Goal: Information Seeking & Learning: Learn about a topic

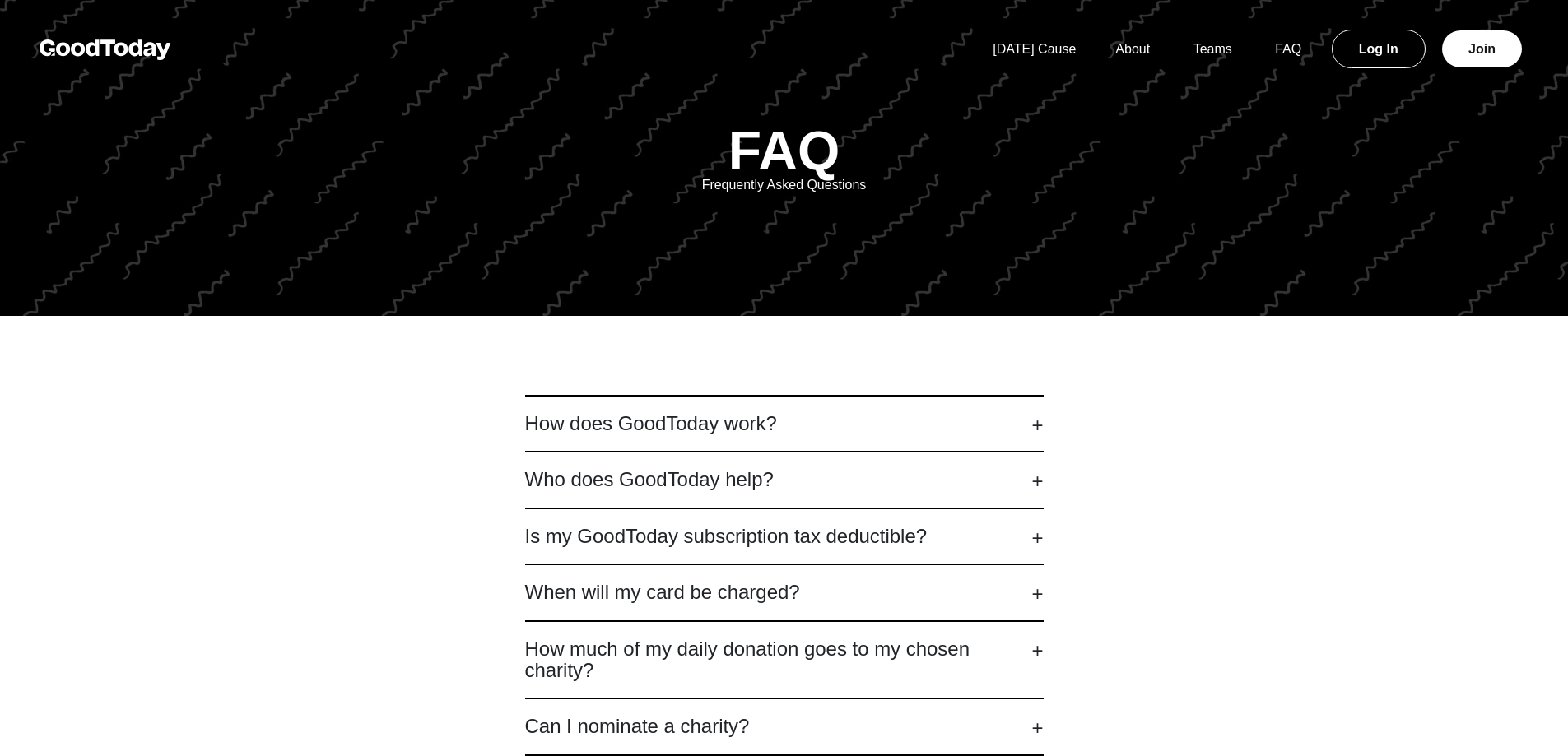
click at [660, 430] on h2 "How does GoodToday work?" at bounding box center [784, 424] width 518 height 21
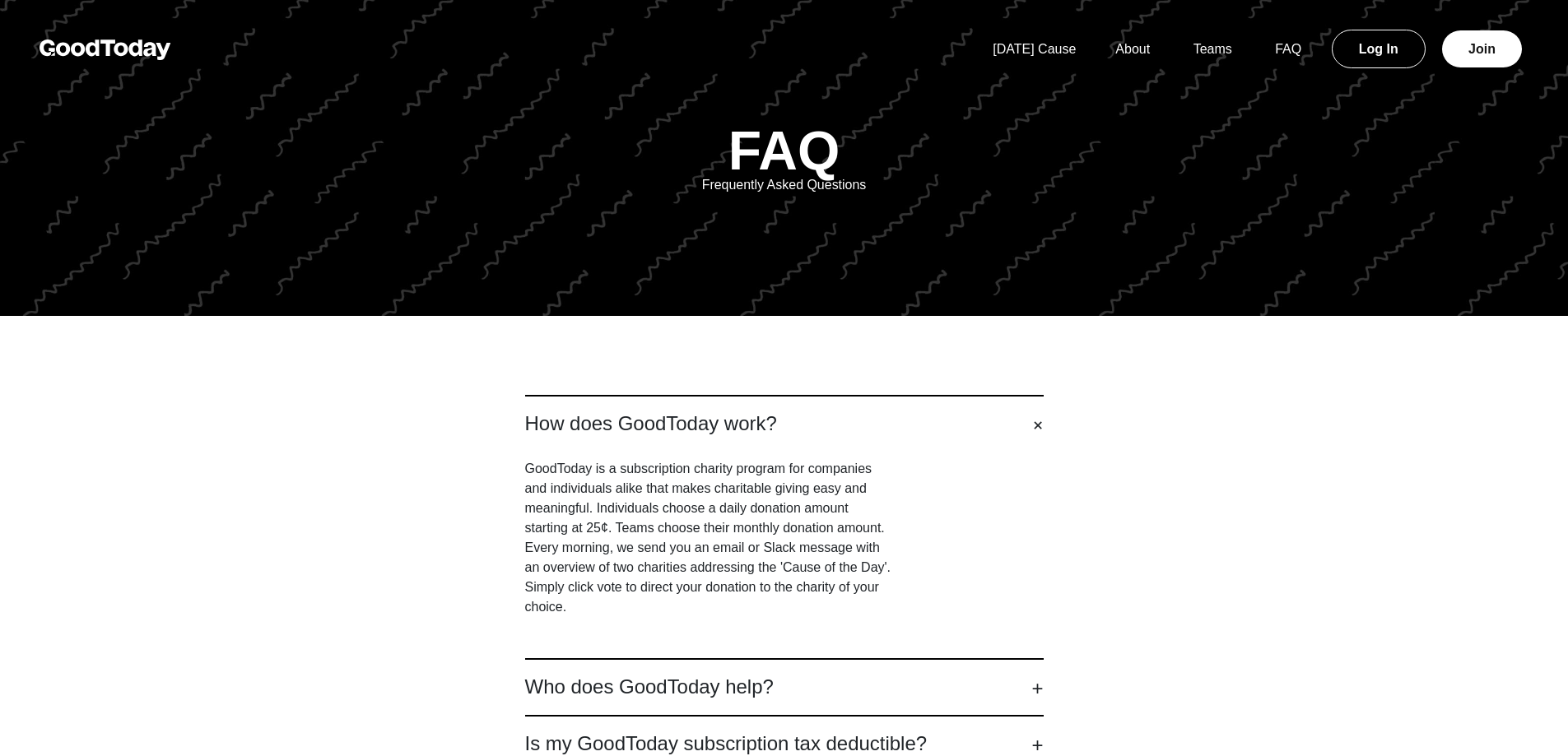
click at [539, 470] on p "GoodToday is a subscription charity program for companies and individuals alike…" at bounding box center [710, 538] width 370 height 158
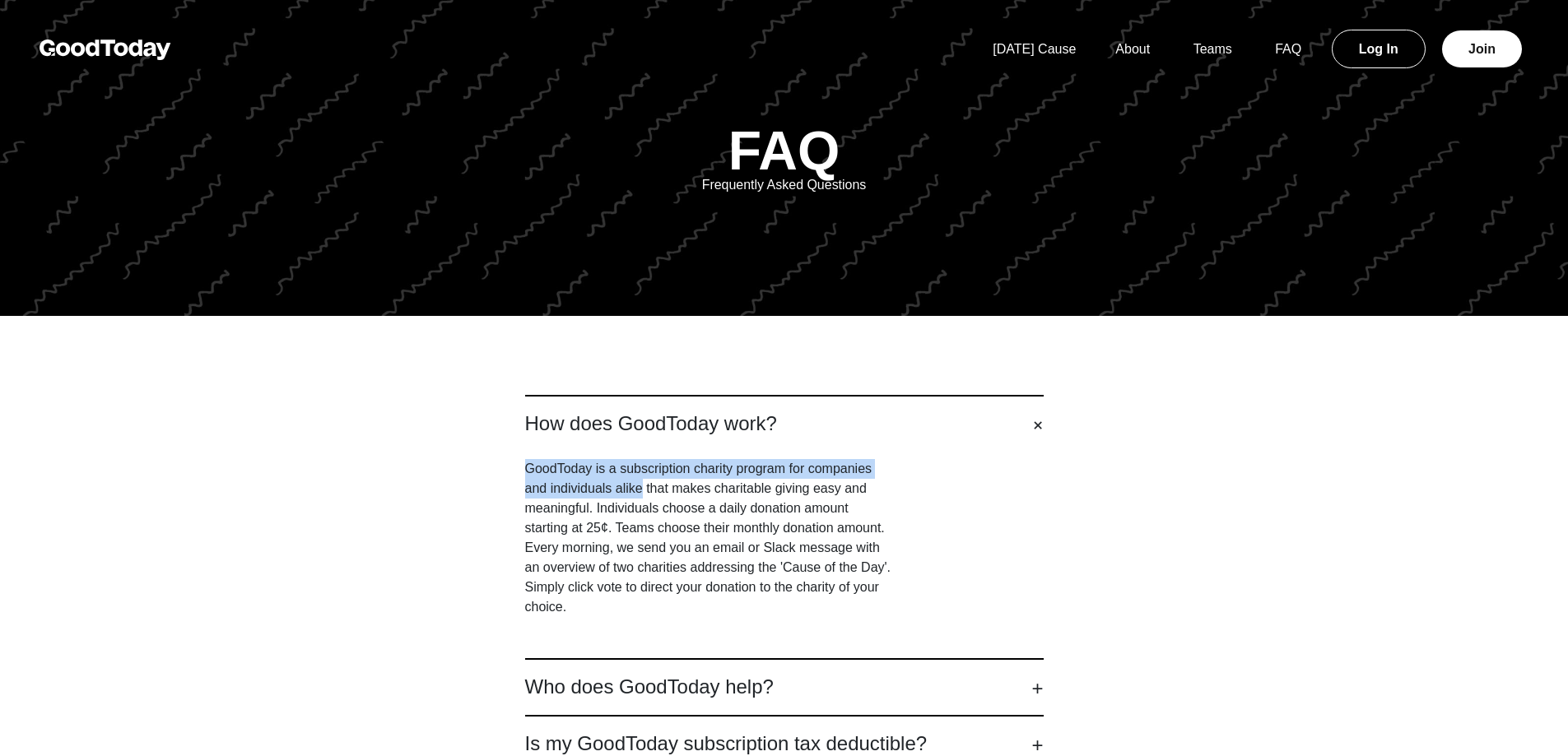
drag, startPoint x: 539, startPoint y: 470, endPoint x: 621, endPoint y: 489, distance: 84.2
click at [621, 489] on p "GoodToday is a subscription charity program for companies and individuals alike…" at bounding box center [710, 538] width 370 height 158
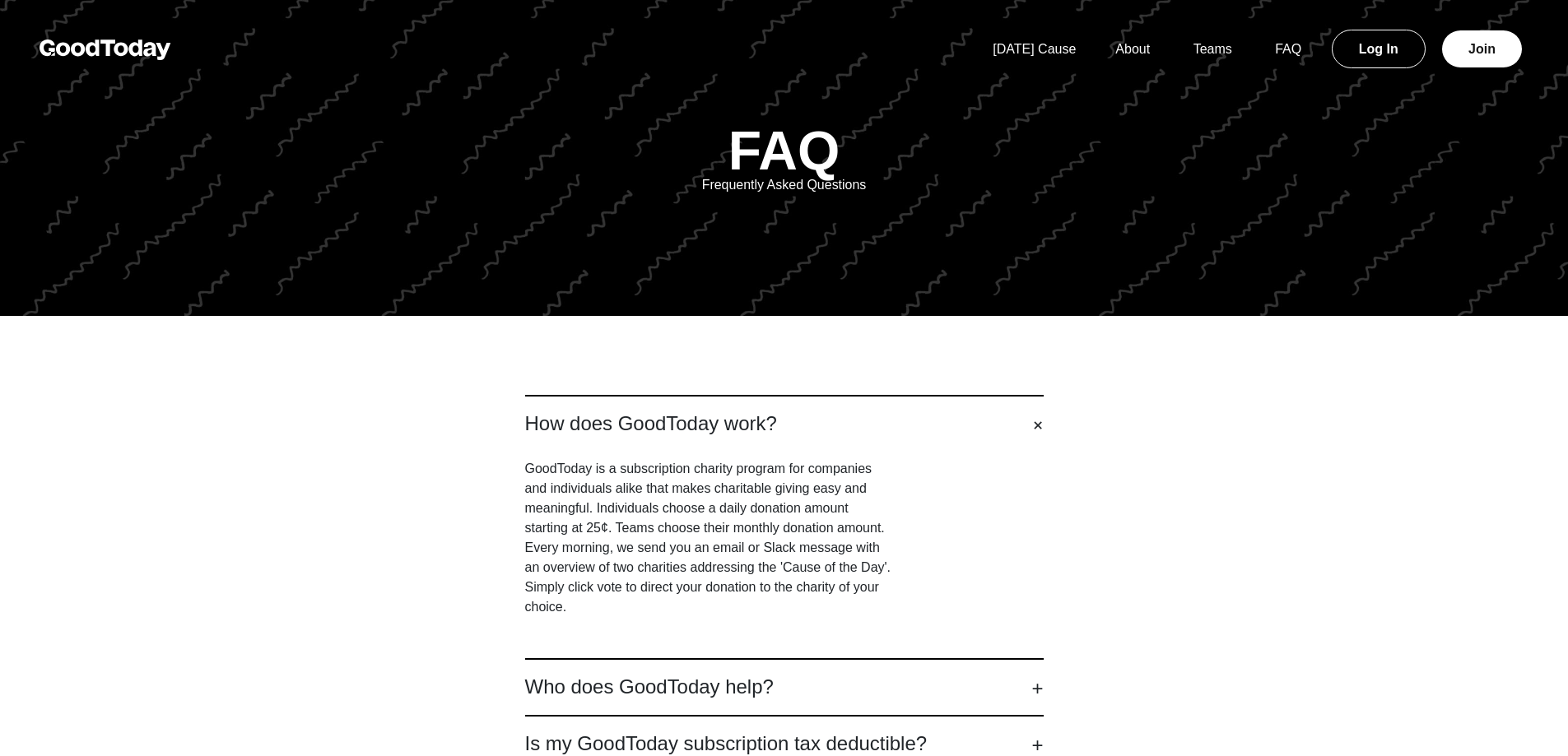
click at [604, 527] on p "GoodToday is a subscription charity program for companies and individuals alike…" at bounding box center [710, 538] width 370 height 158
click at [641, 527] on p "GoodToday is a subscription charity program for companies and individuals alike…" at bounding box center [710, 538] width 370 height 158
click at [635, 533] on p "GoodToday is a subscription charity program for companies and individuals alike…" at bounding box center [710, 538] width 370 height 158
click at [625, 541] on p "GoodToday is a subscription charity program for companies and individuals alike…" at bounding box center [710, 538] width 370 height 158
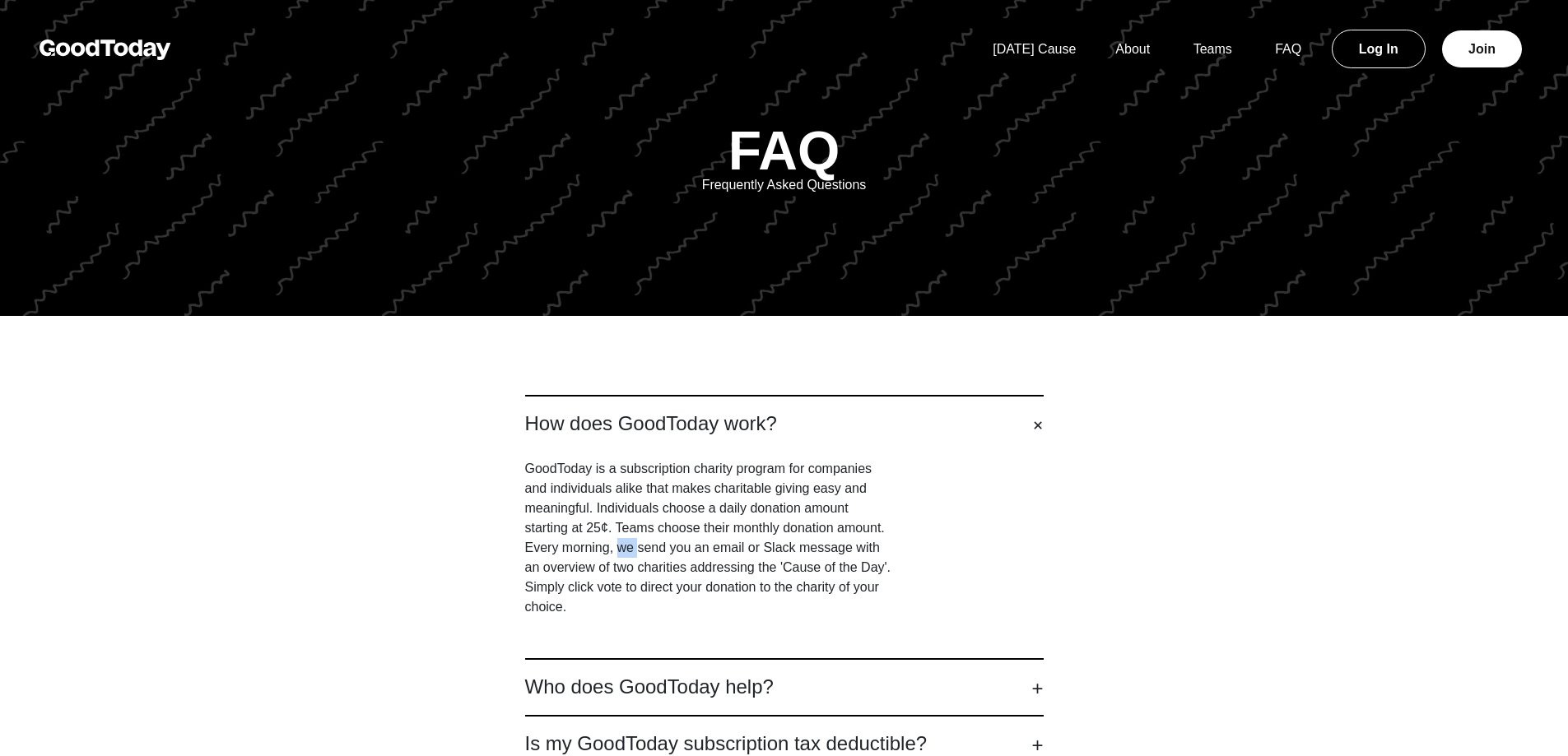
click at [625, 541] on p "GoodToday is a subscription charity program for companies and individuals alike…" at bounding box center [710, 538] width 370 height 158
click at [536, 563] on p "GoodToday is a subscription charity program for companies and individuals alike…" at bounding box center [710, 538] width 370 height 158
drag, startPoint x: 536, startPoint y: 563, endPoint x: 752, endPoint y: 569, distance: 216.1
click at [752, 569] on p "GoodToday is a subscription charity program for companies and individuals alike…" at bounding box center [710, 538] width 370 height 158
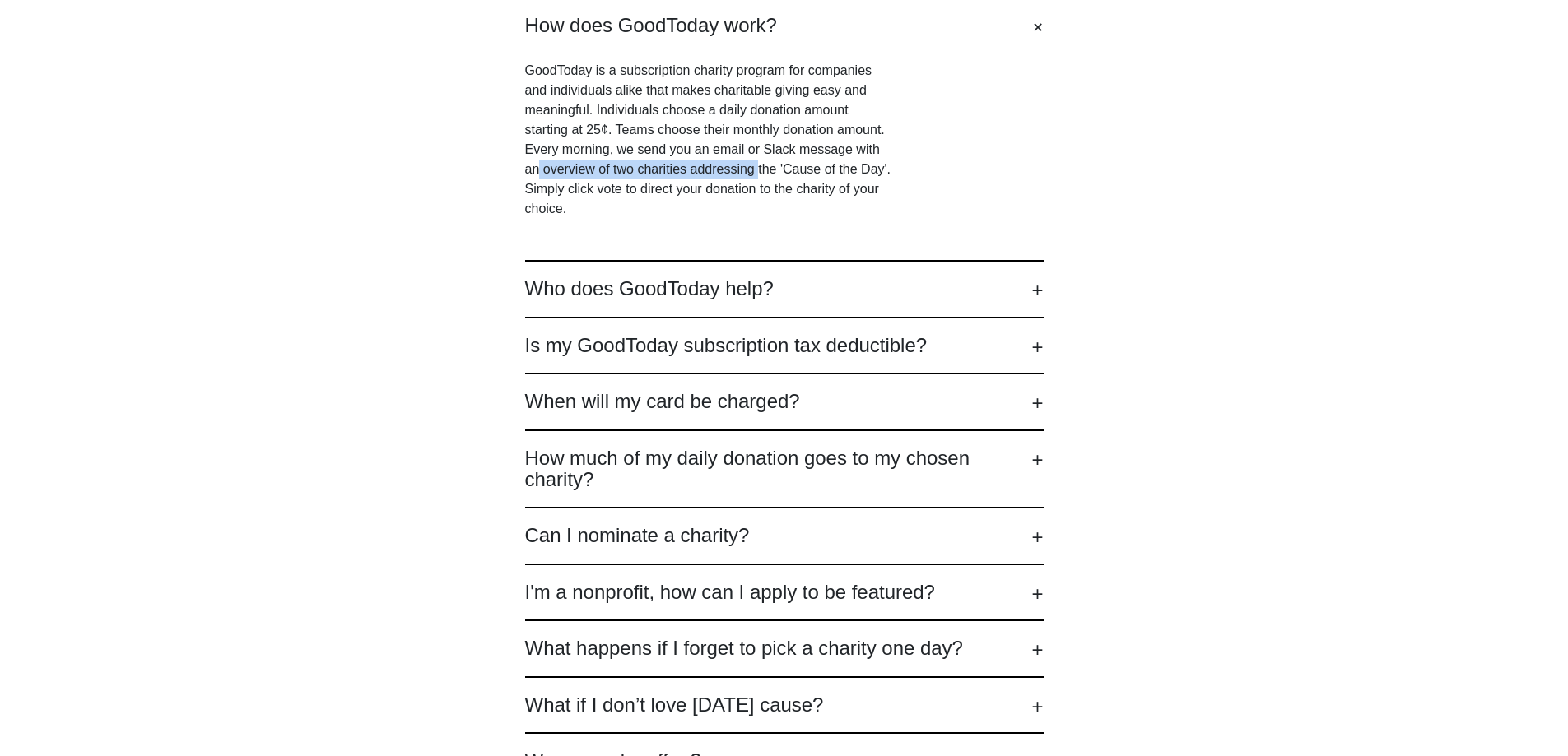
scroll to position [411, 0]
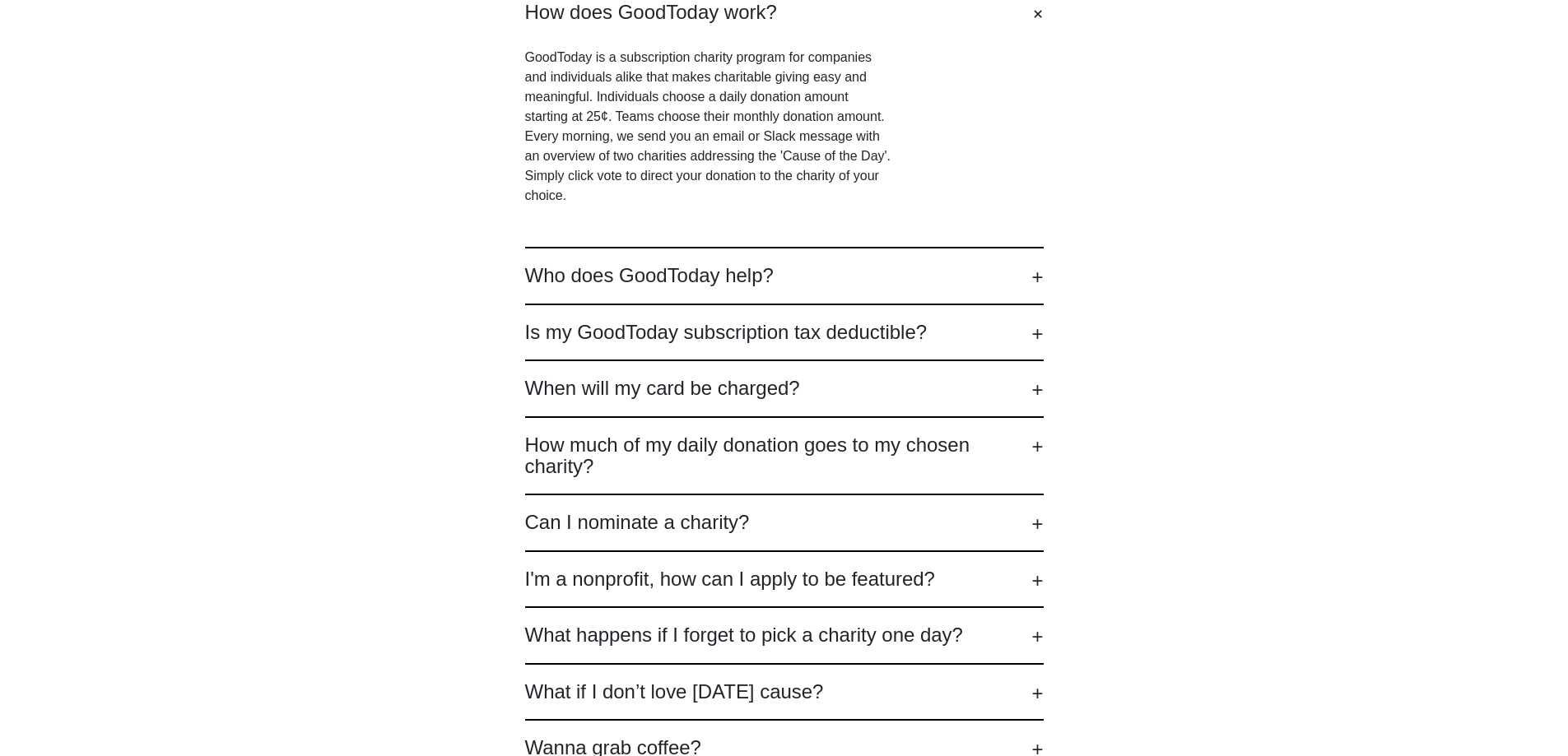
click at [685, 510] on div "Can I nominate a charity? Please do! We love receiving your suggestions on caus…" at bounding box center [784, 522] width 518 height 56
click at [688, 532] on h2 "Can I nominate a charity?" at bounding box center [784, 522] width 518 height 21
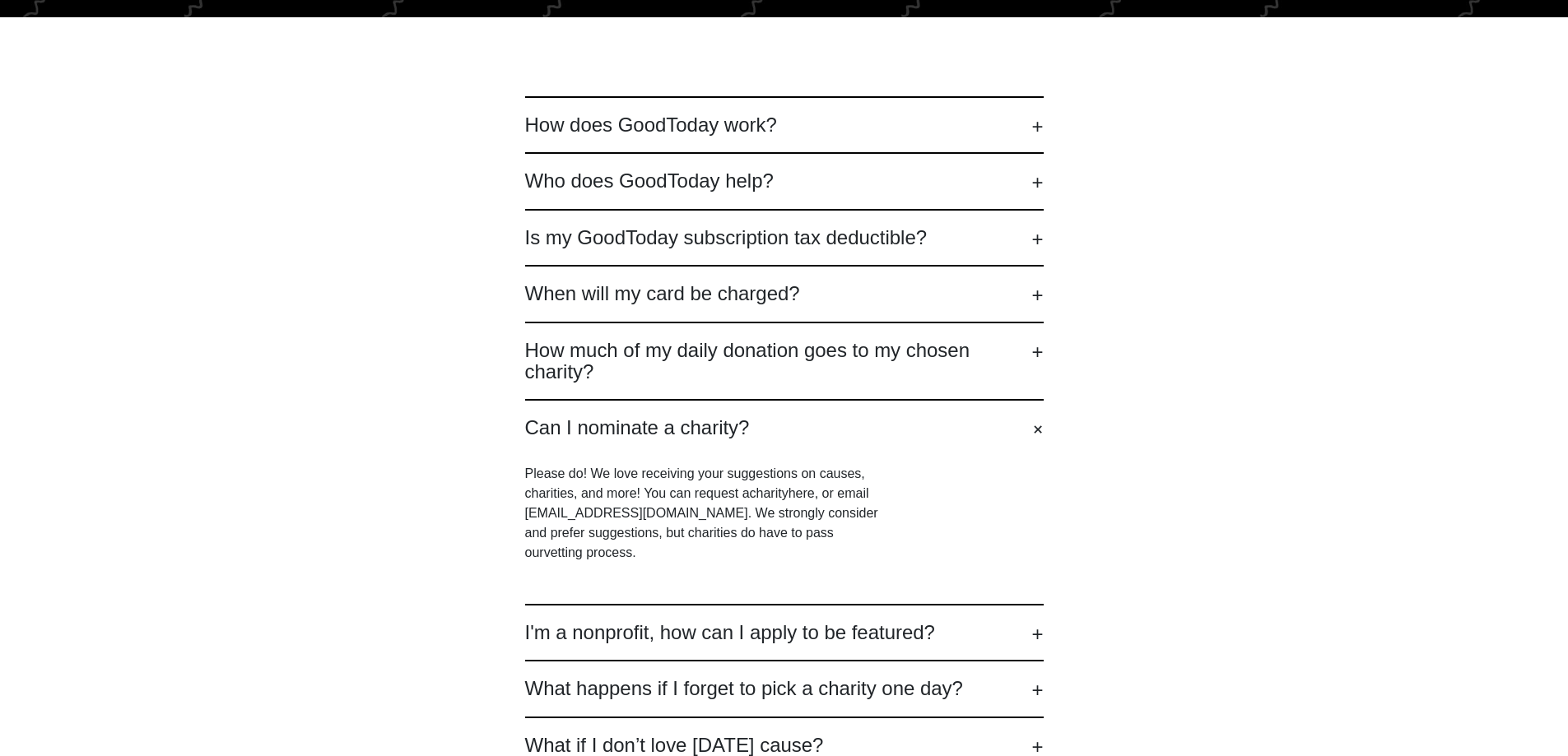
scroll to position [494, 0]
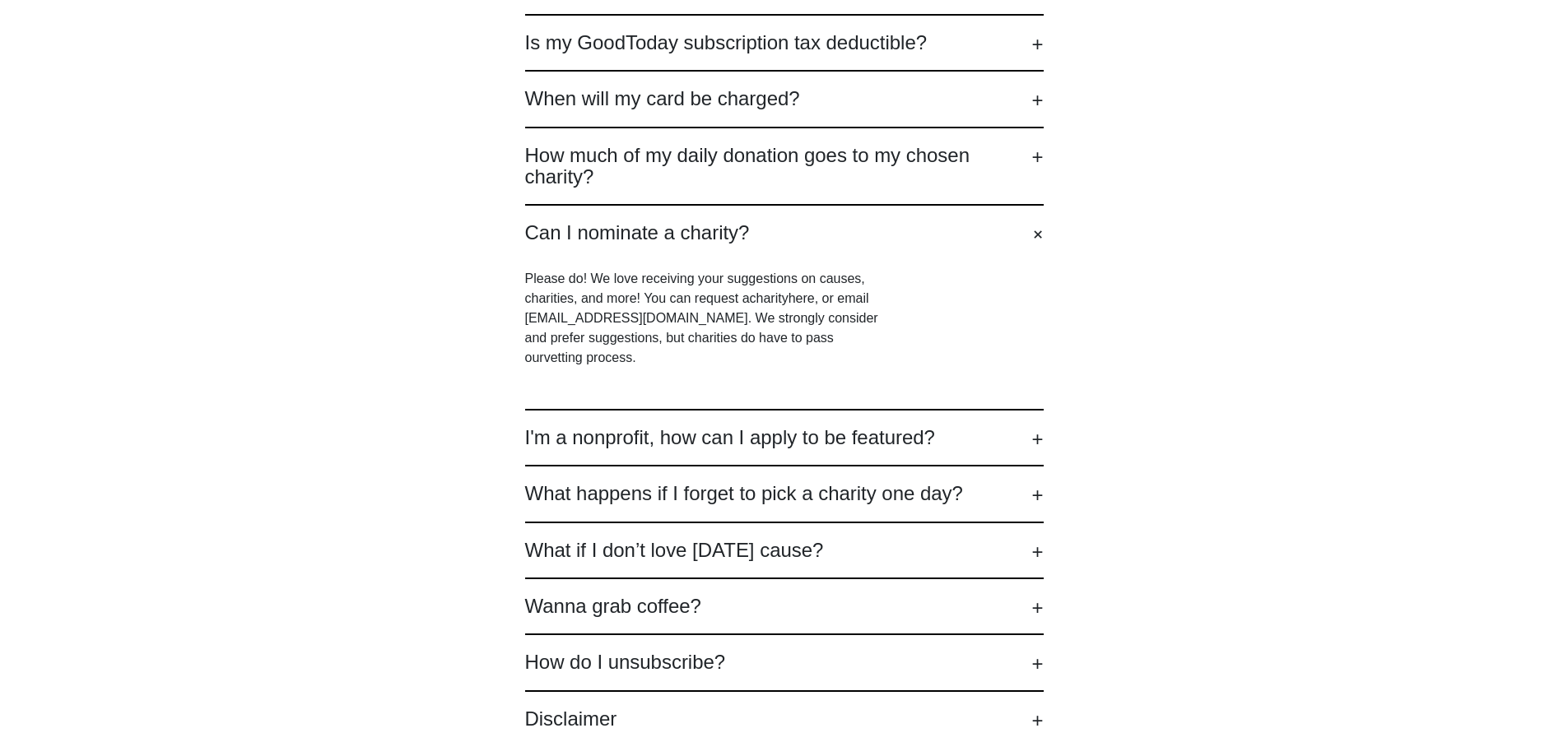
click at [718, 596] on h2 "Wanna grab coffee?" at bounding box center [784, 606] width 518 height 21
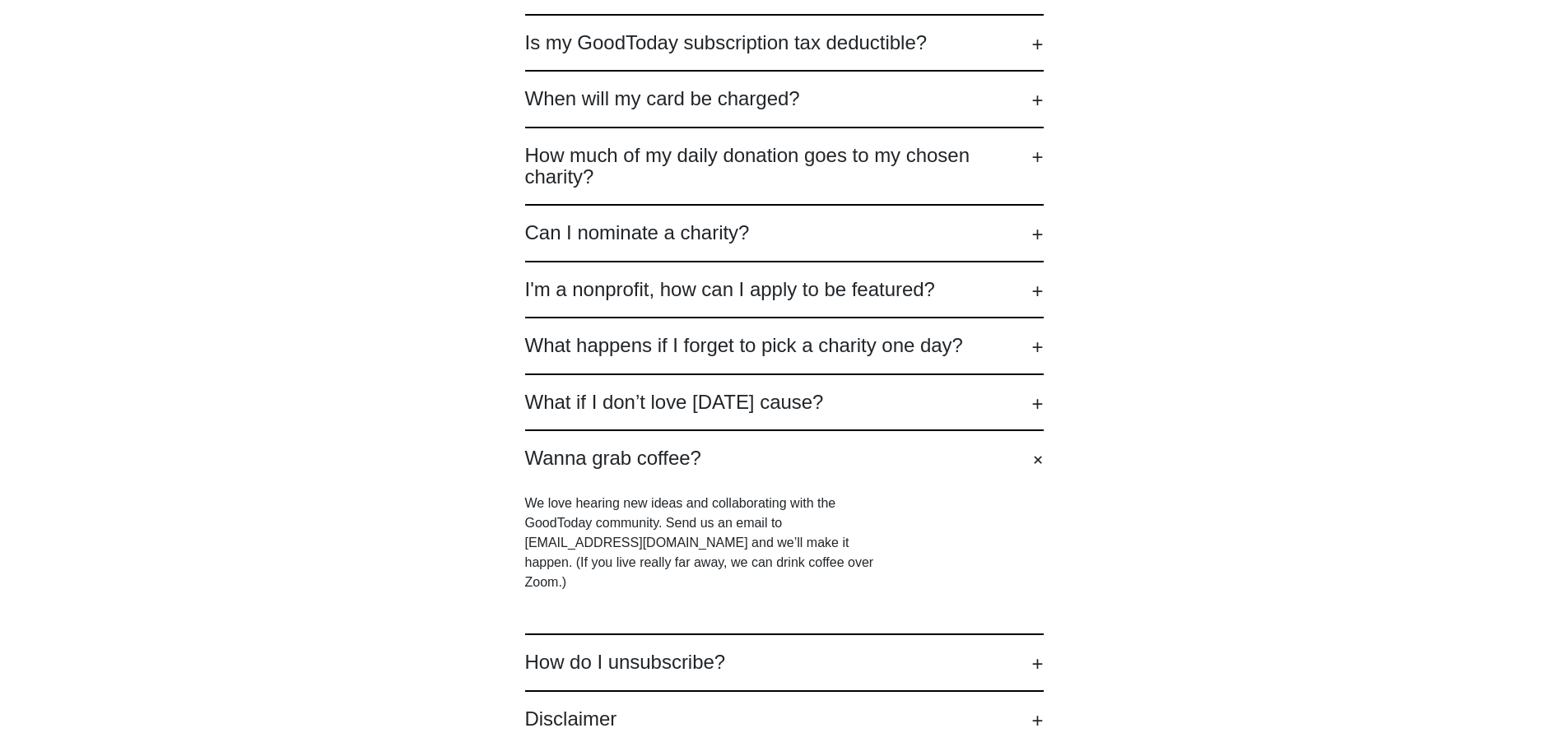
click at [794, 294] on h2 "I'm a nonprofit, how can I apply to be featured?" at bounding box center [784, 290] width 518 height 21
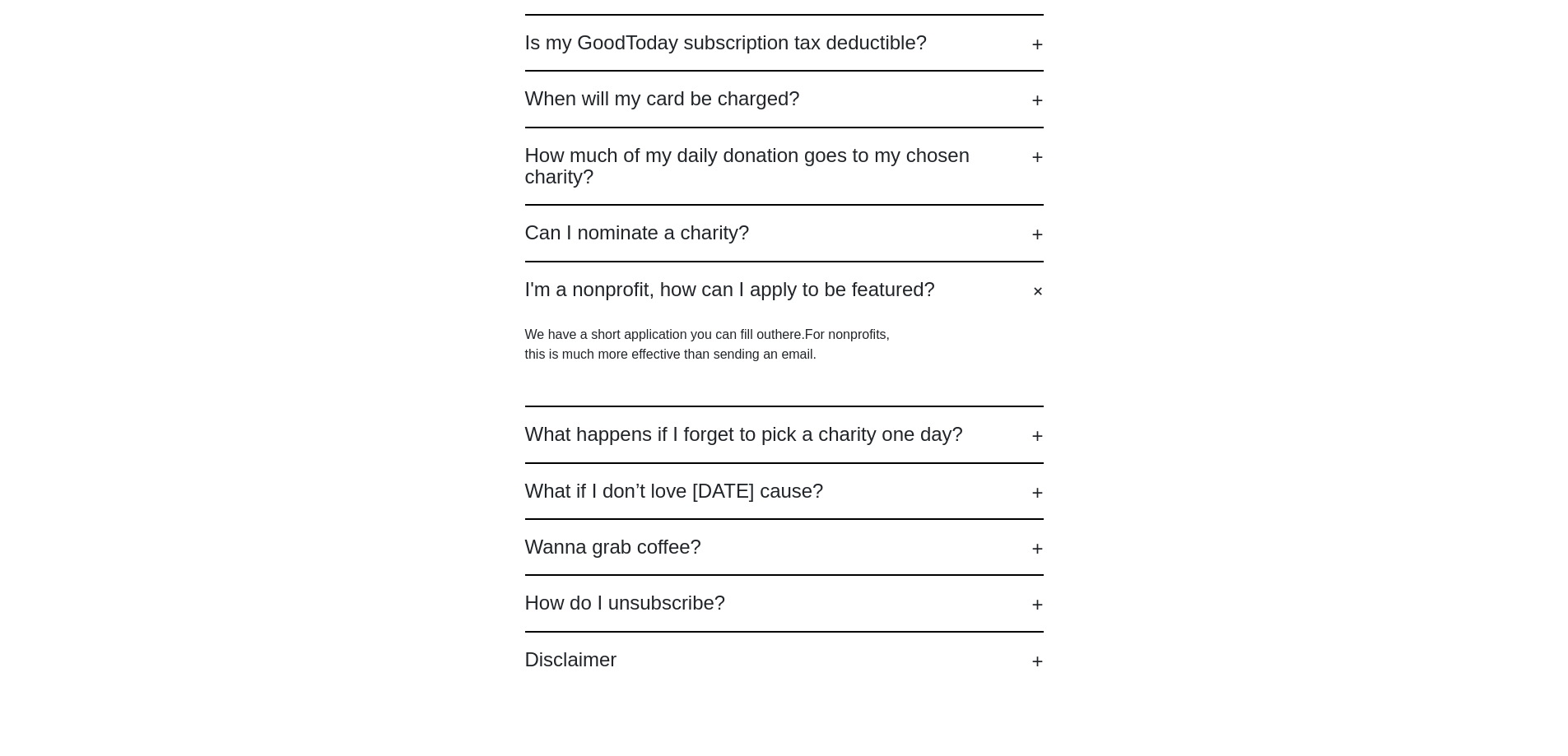
click at [527, 327] on p "We have a short application you can fill out here .For nonprofits, this is much…" at bounding box center [710, 345] width 370 height 40
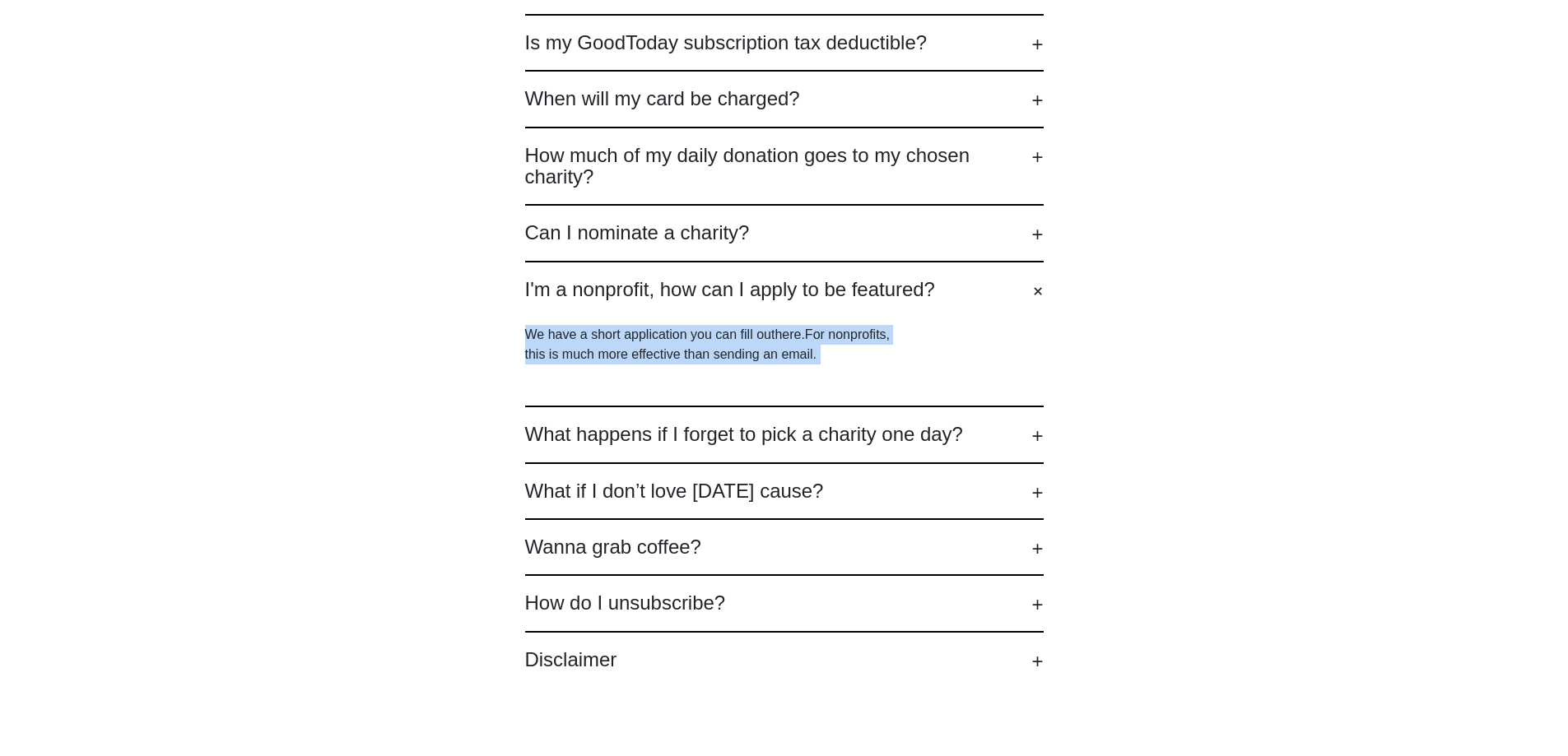
click at [527, 327] on p "We have a short application you can fill out here .For nonprofits, this is much…" at bounding box center [710, 345] width 370 height 40
click at [211, 386] on div "How does GoodToday work? GoodToday is a subscription charity program for compan…" at bounding box center [784, 294] width 1568 height 944
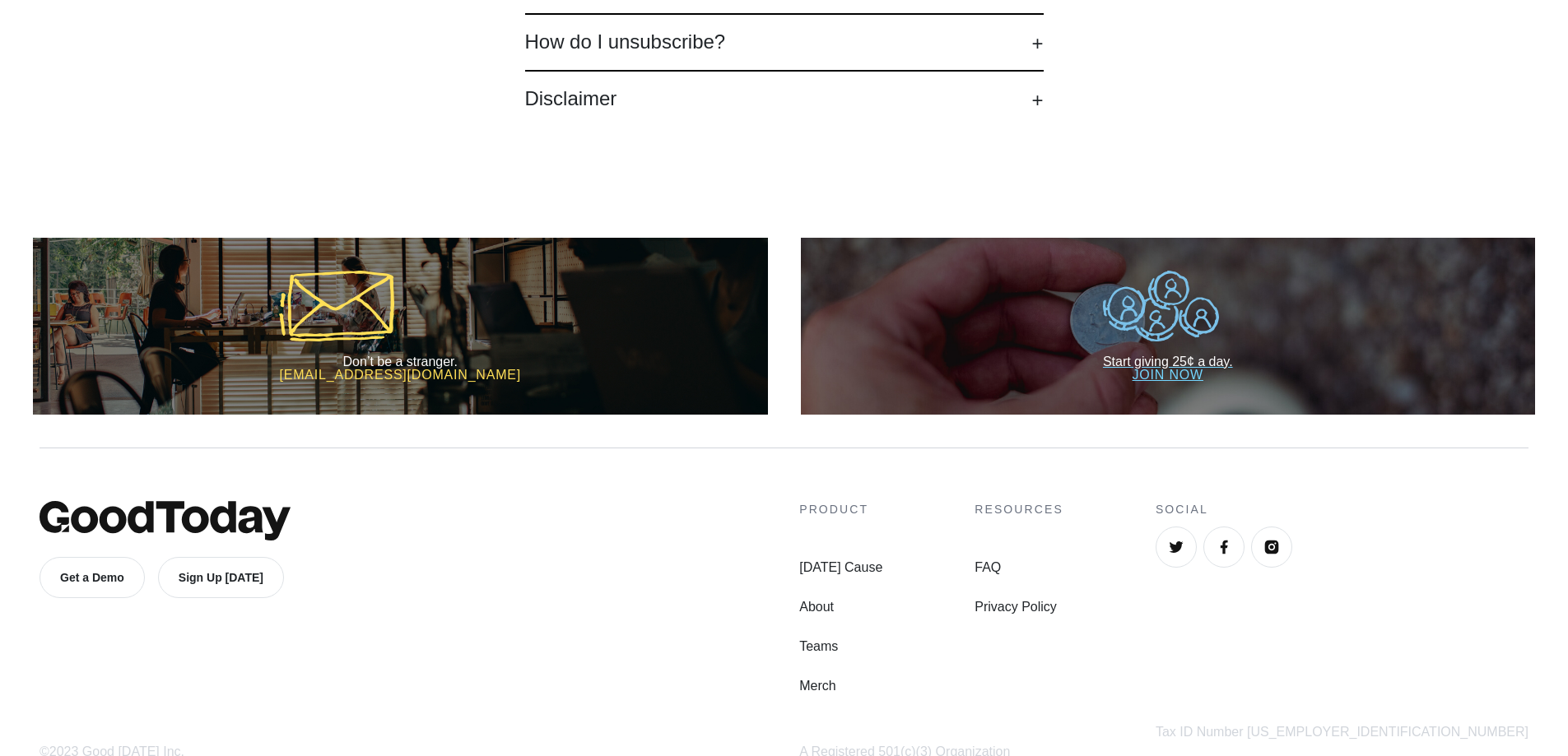
scroll to position [429, 0]
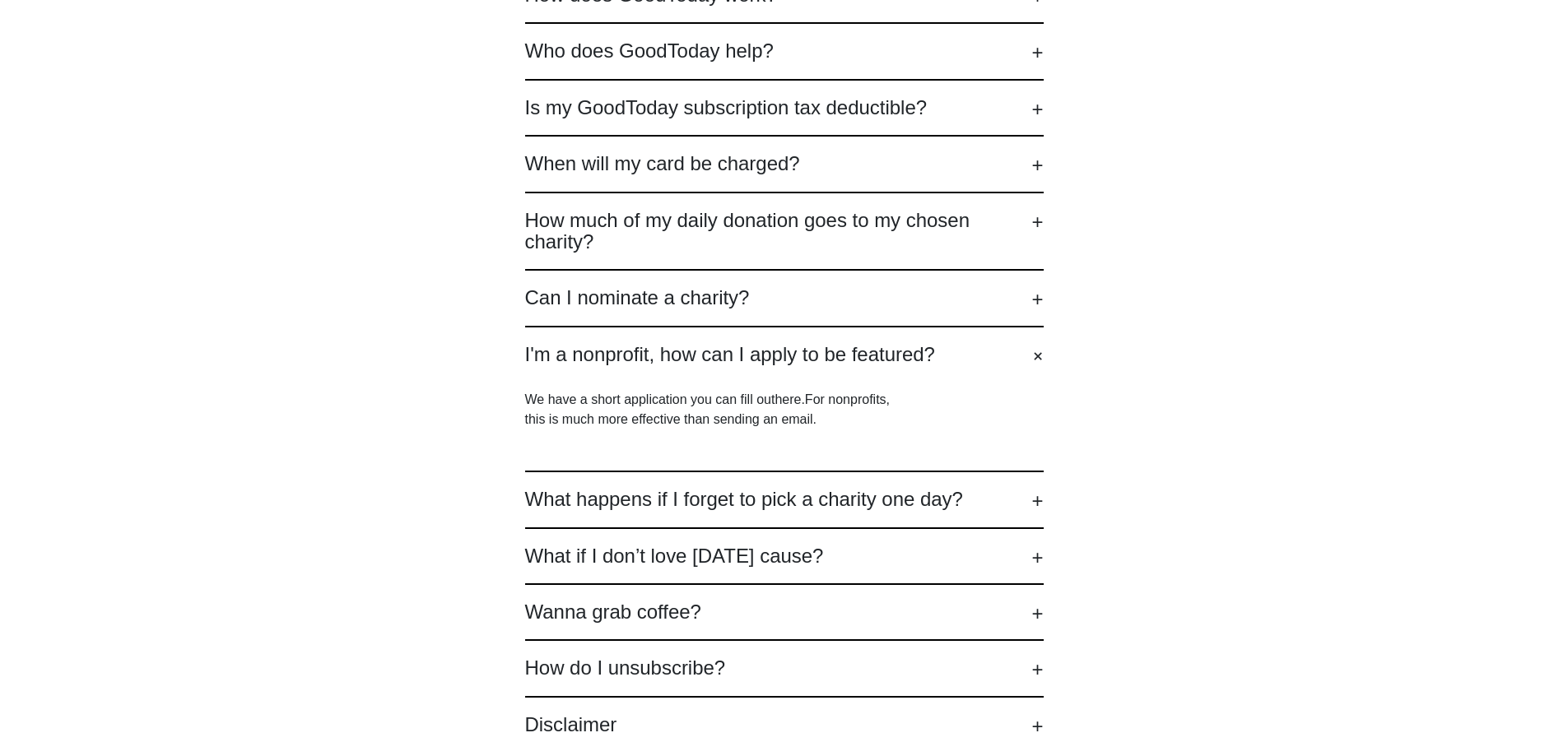
click at [927, 220] on h2 "How much of my daily donation goes to my chosen charity?" at bounding box center [784, 231] width 518 height 44
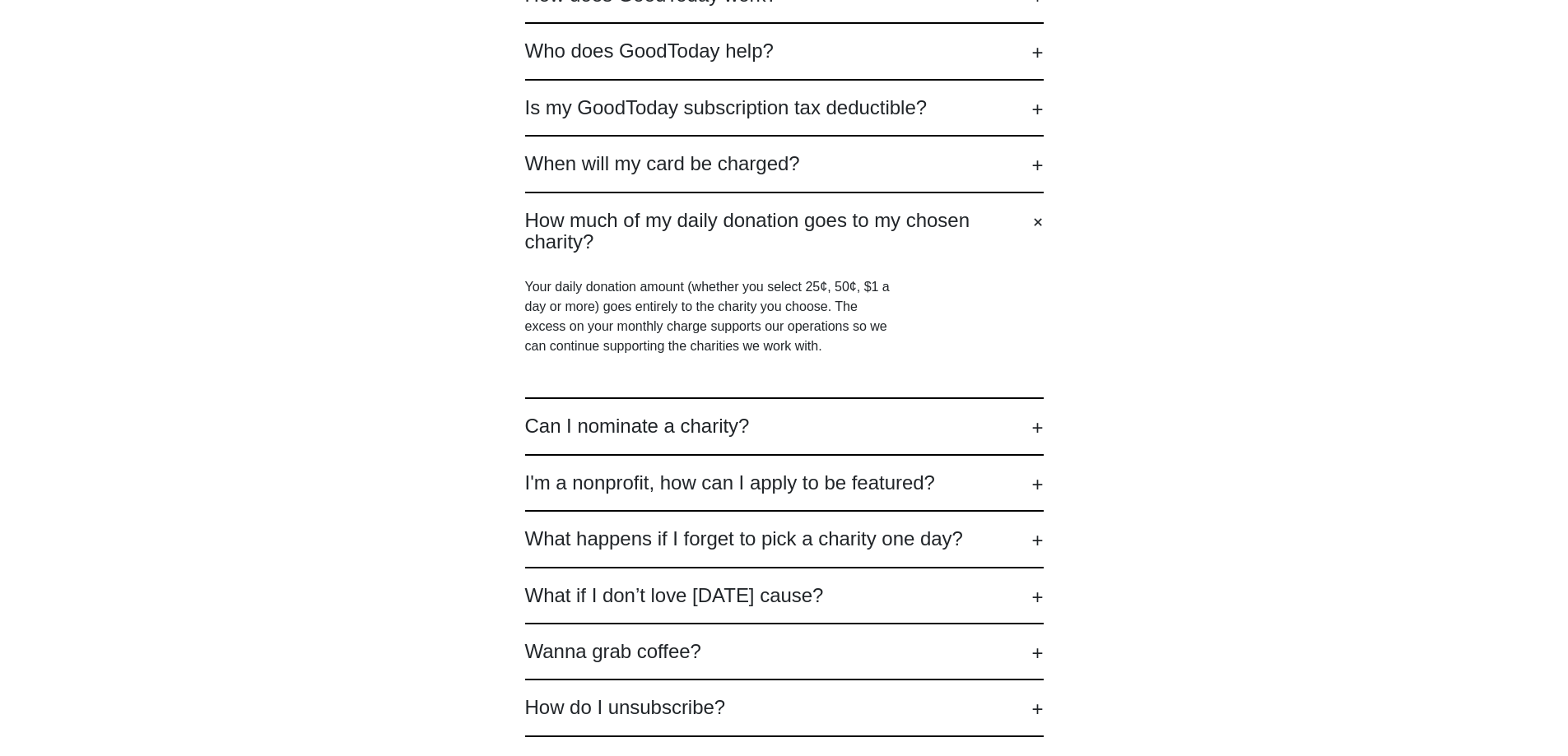
click at [528, 283] on p "Your daily donation amount (whether you select 25¢, 50¢, $1 a day or more) goes…" at bounding box center [710, 317] width 370 height 79
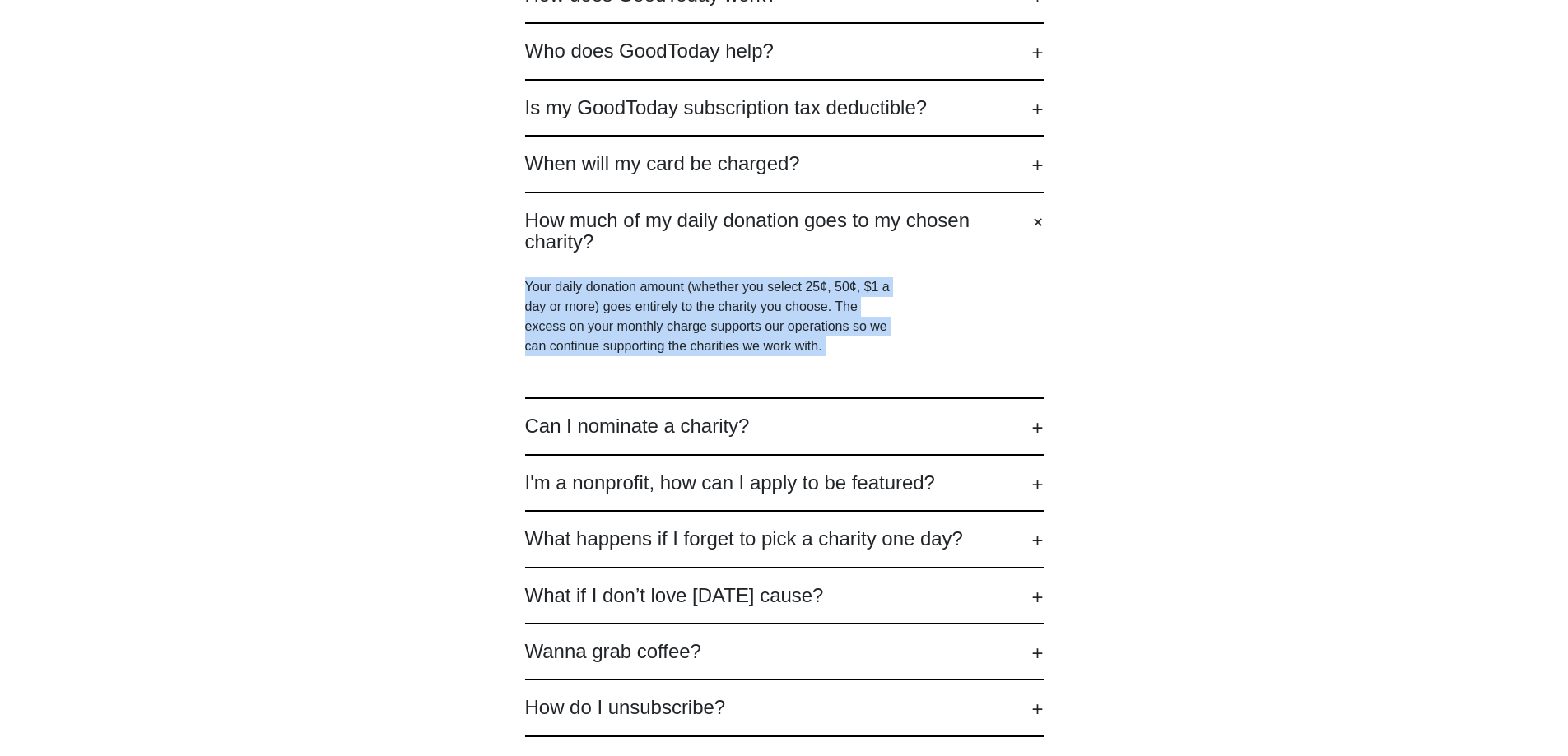
drag, startPoint x: 528, startPoint y: 283, endPoint x: 836, endPoint y: 361, distance: 317.7
click at [836, 361] on div "Your daily donation amount (whether you select 25¢, 50¢, $1 a day or more) goes…" at bounding box center [784, 316] width 518 height 128
click at [841, 345] on p "Your daily donation amount (whether you select 25¢, 50¢, $1 a day or more) goes…" at bounding box center [710, 317] width 370 height 79
drag, startPoint x: 842, startPoint y: 345, endPoint x: 507, endPoint y: 280, distance: 341.2
click at [507, 280] on div "How does GoodToday work? GoodToday is a subscription charity program for compan…" at bounding box center [784, 379] width 1568 height 983
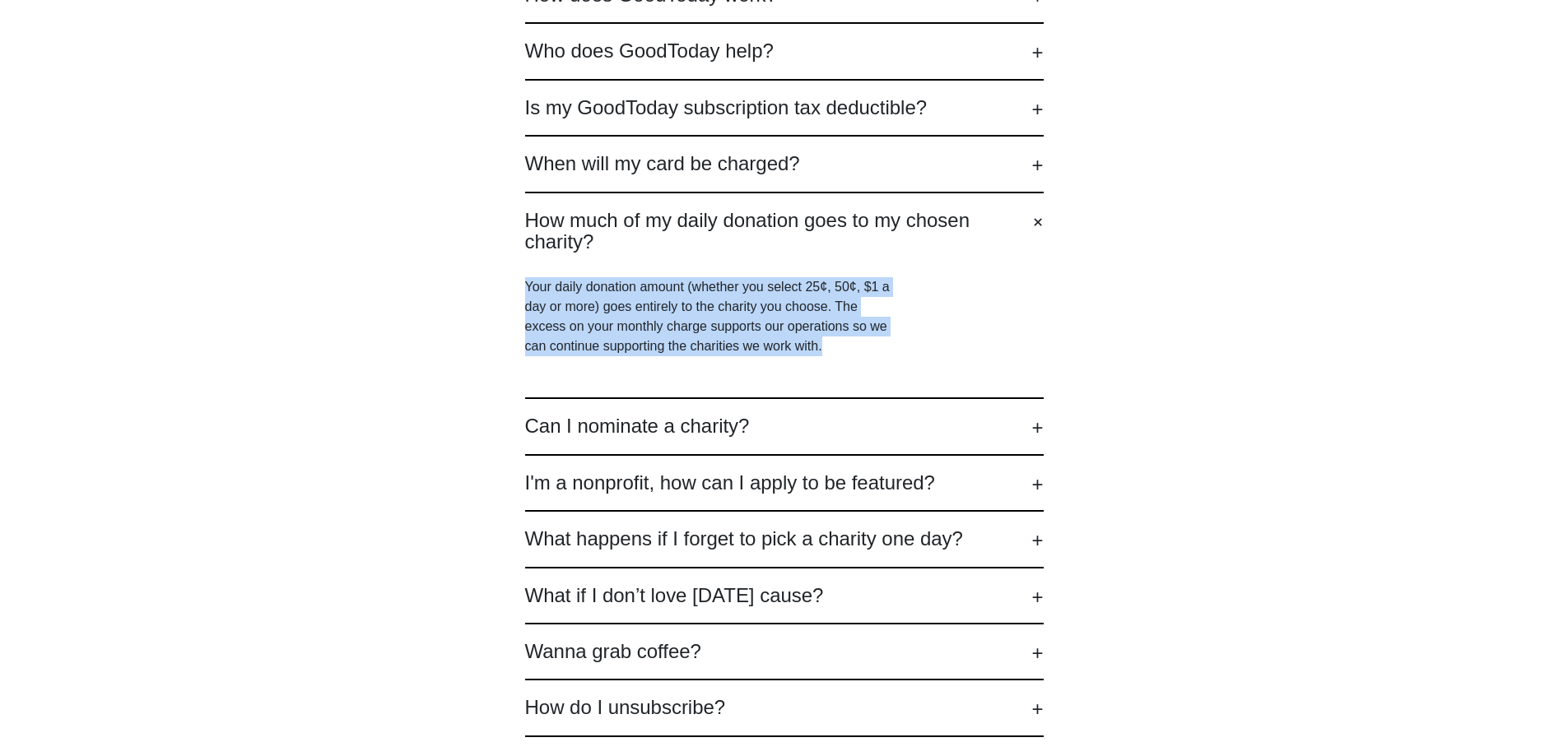
click at [537, 291] on p "Your daily donation amount (whether you select 25¢, 50¢, $1 a day or more) goes…" at bounding box center [710, 317] width 370 height 79
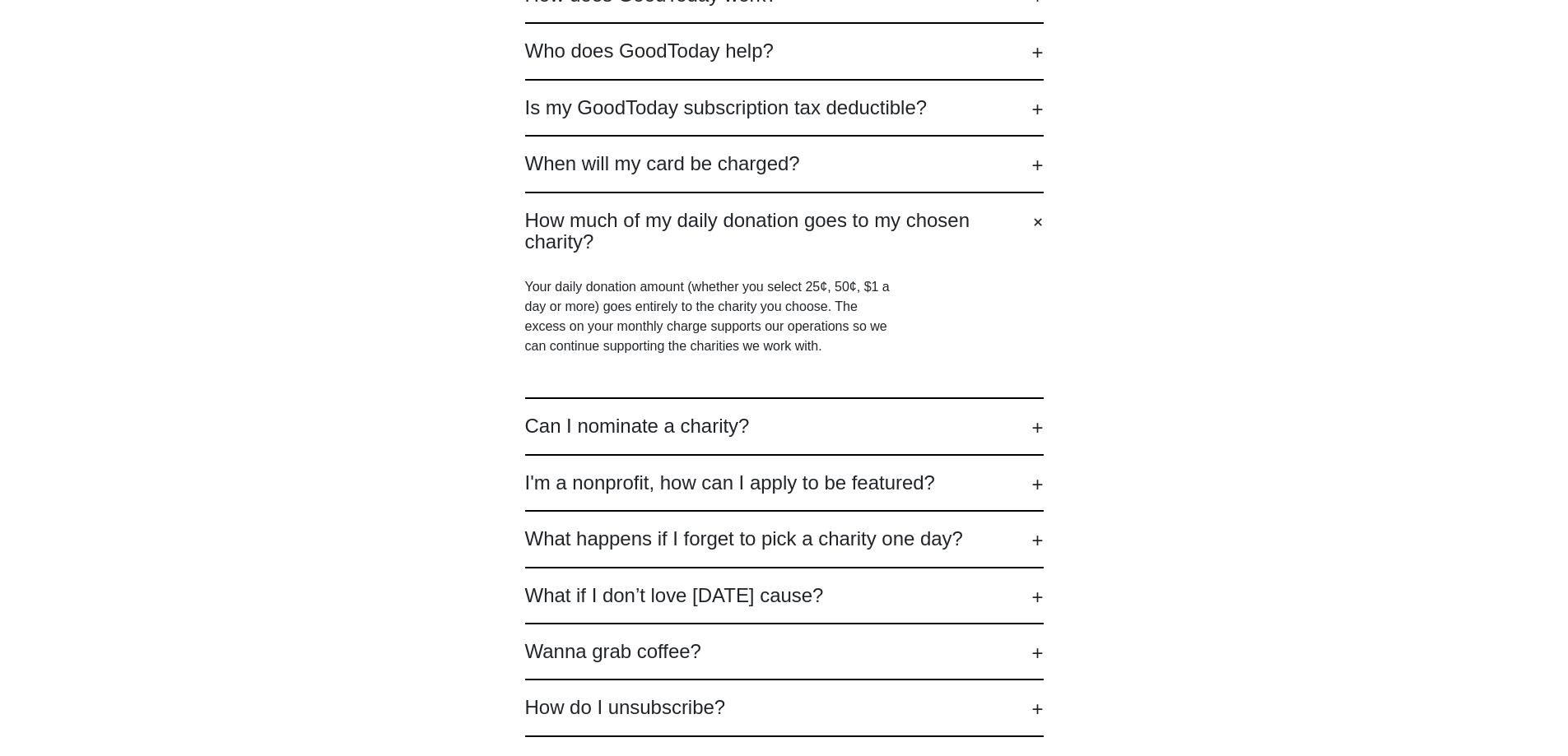
click at [536, 285] on p "Your daily donation amount (whether you select 25¢, 50¢, $1 a day or more) goes…" at bounding box center [710, 317] width 370 height 79
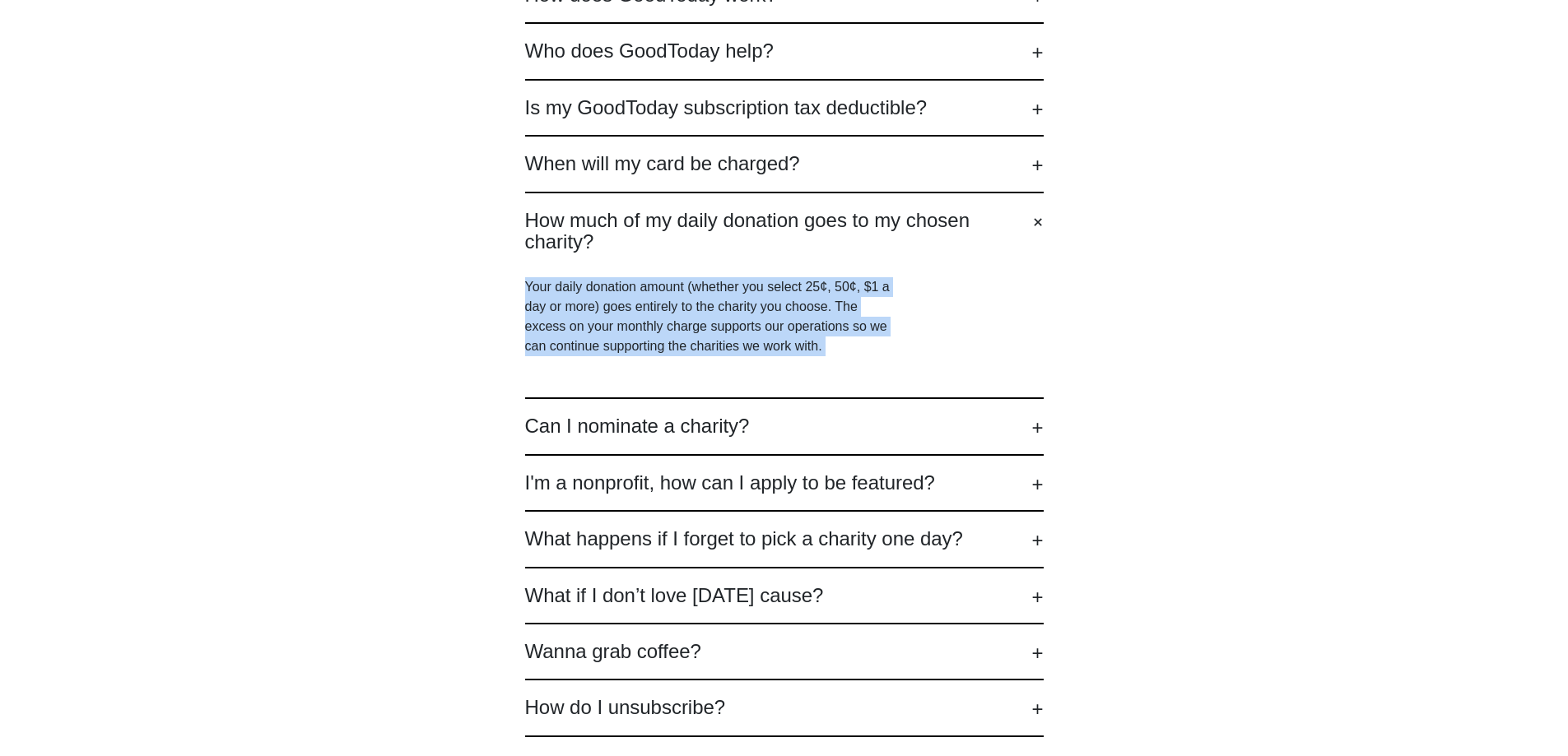
drag, startPoint x: 536, startPoint y: 285, endPoint x: 821, endPoint y: 339, distance: 290.1
click at [821, 339] on p "Your daily donation amount (whether you select 25¢, 50¢, $1 a day or more) goes…" at bounding box center [710, 317] width 370 height 79
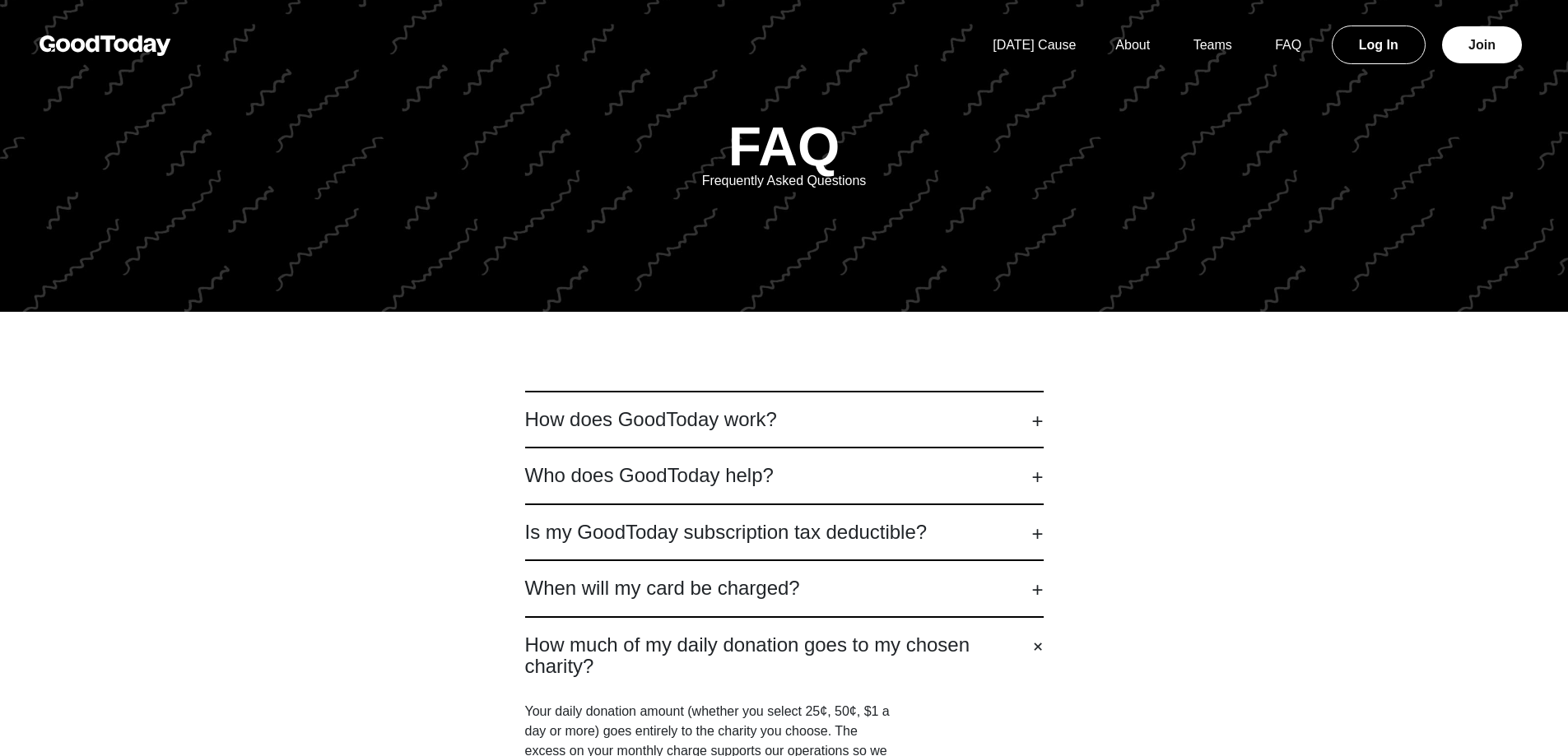
scroll to position [0, 0]
